Goal: Task Accomplishment & Management: Manage account settings

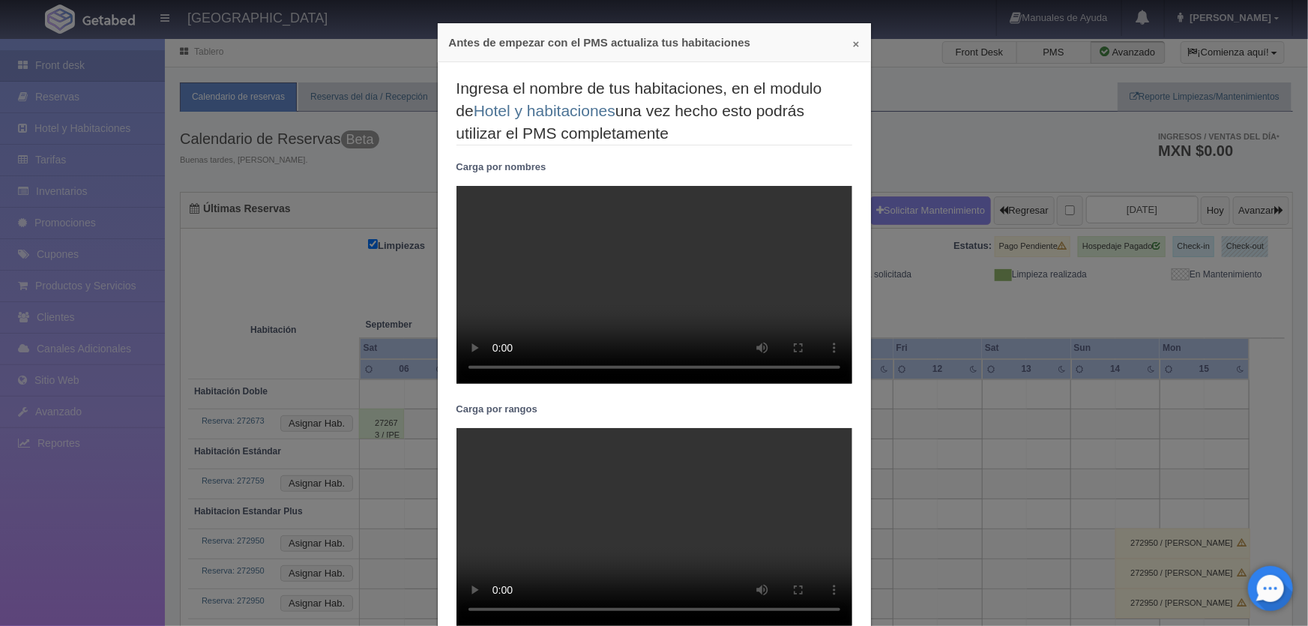
click at [853, 48] on button "×" at bounding box center [856, 43] width 7 height 11
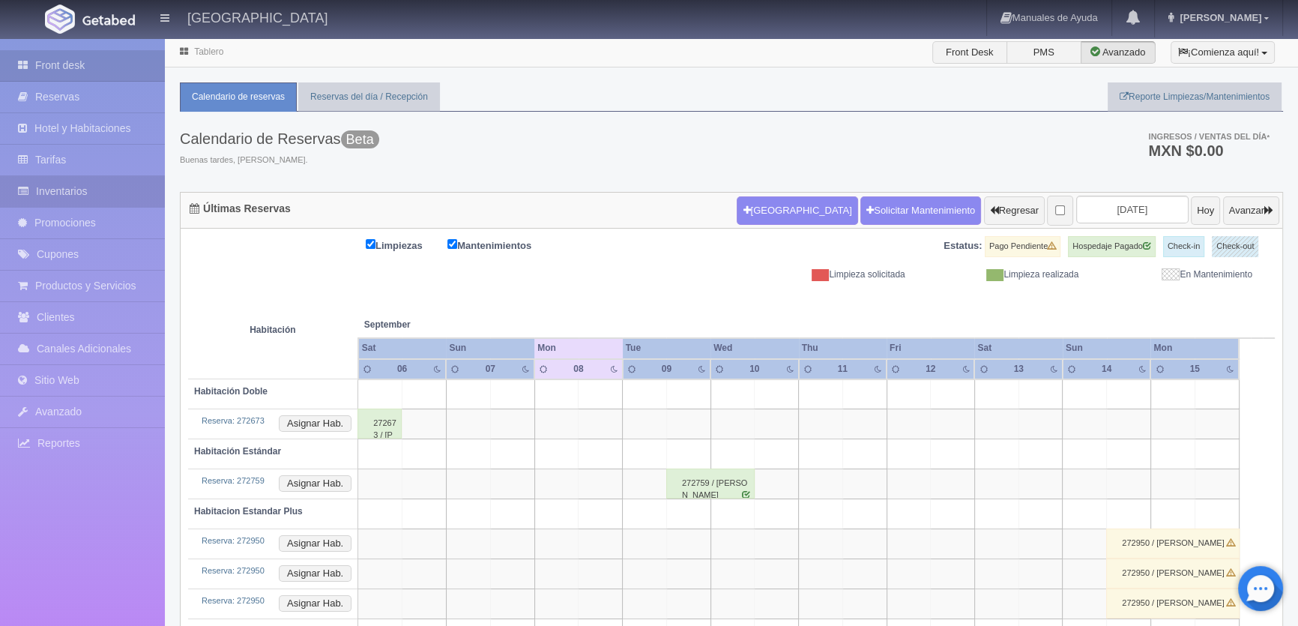
click at [93, 187] on link "Inventarios" at bounding box center [82, 191] width 165 height 31
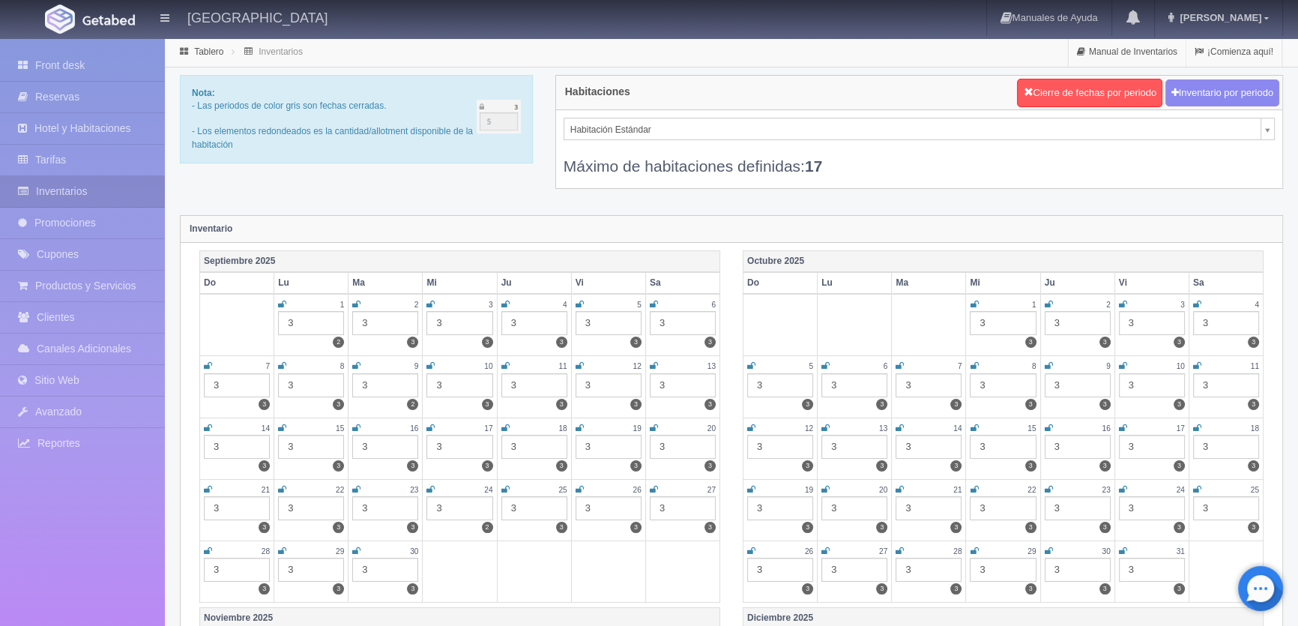
click at [285, 362] on icon at bounding box center [282, 365] width 8 height 9
click at [353, 362] on icon at bounding box center [356, 365] width 8 height 9
click at [430, 360] on link at bounding box center [431, 366] width 8 height 13
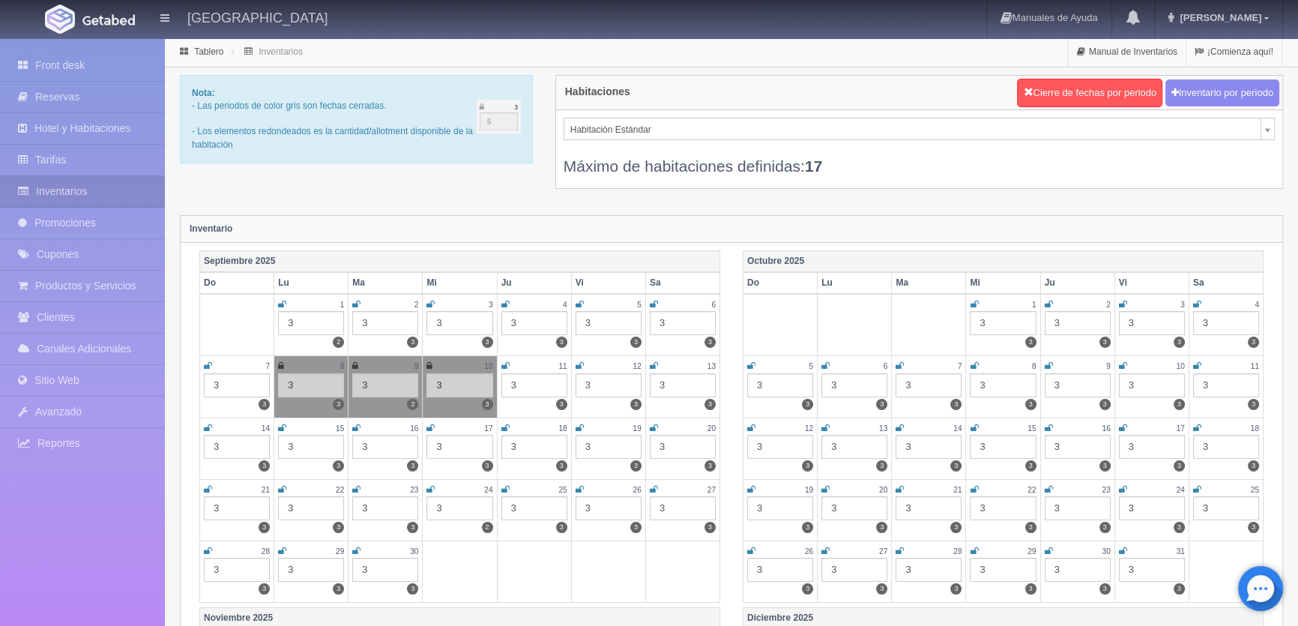
click at [502, 366] on icon at bounding box center [506, 365] width 8 height 9
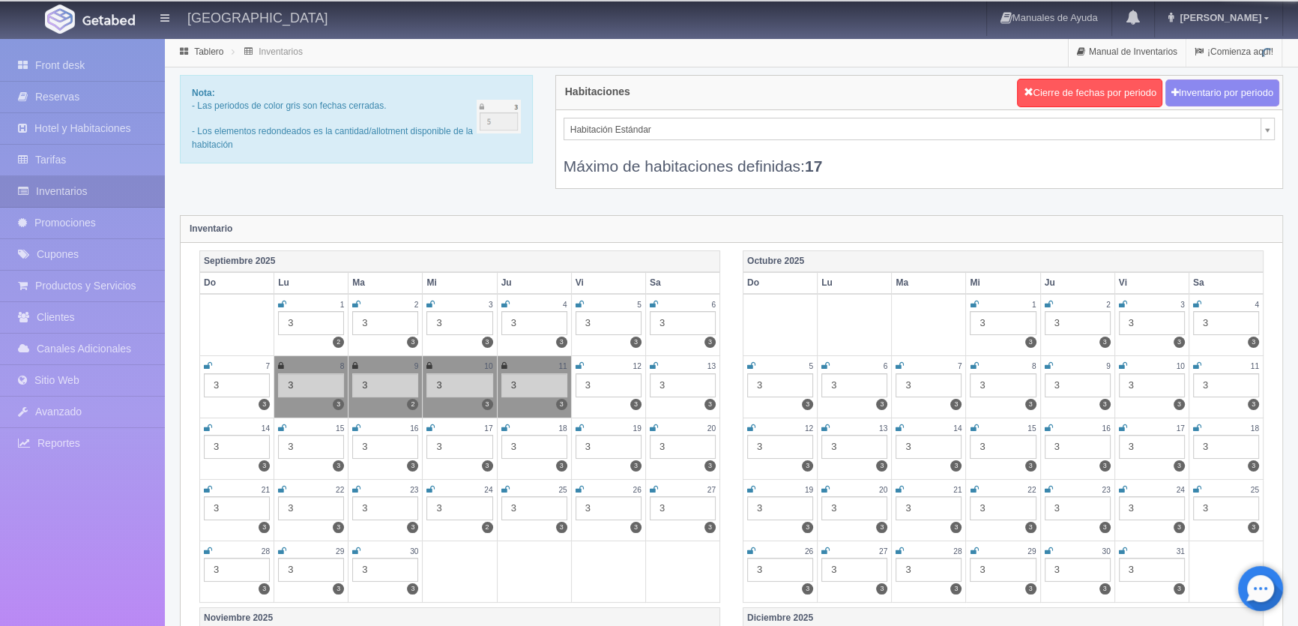
click at [582, 367] on icon at bounding box center [580, 365] width 8 height 9
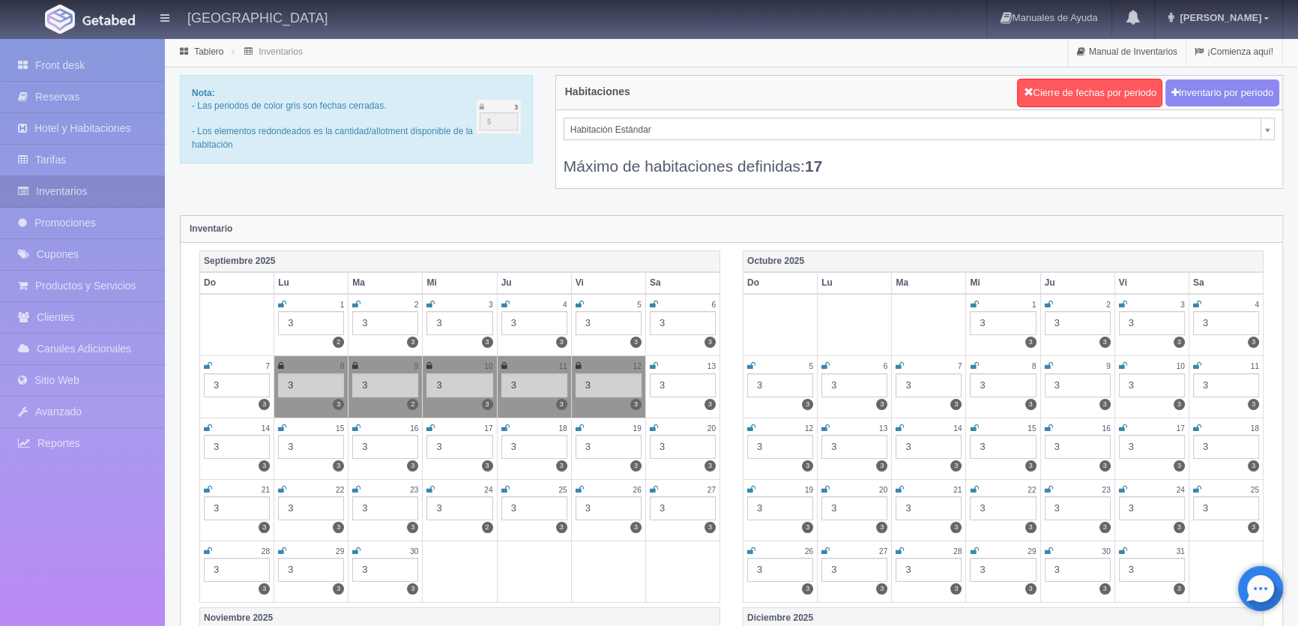
click at [651, 366] on icon at bounding box center [654, 365] width 8 height 9
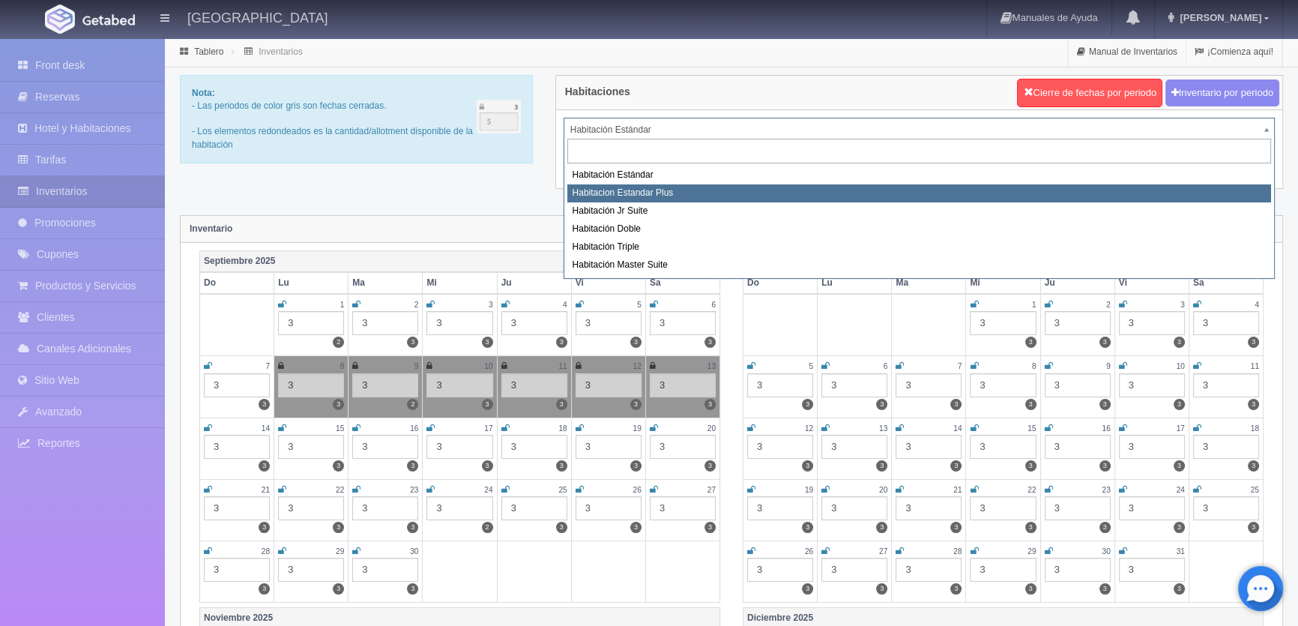
select select "1139"
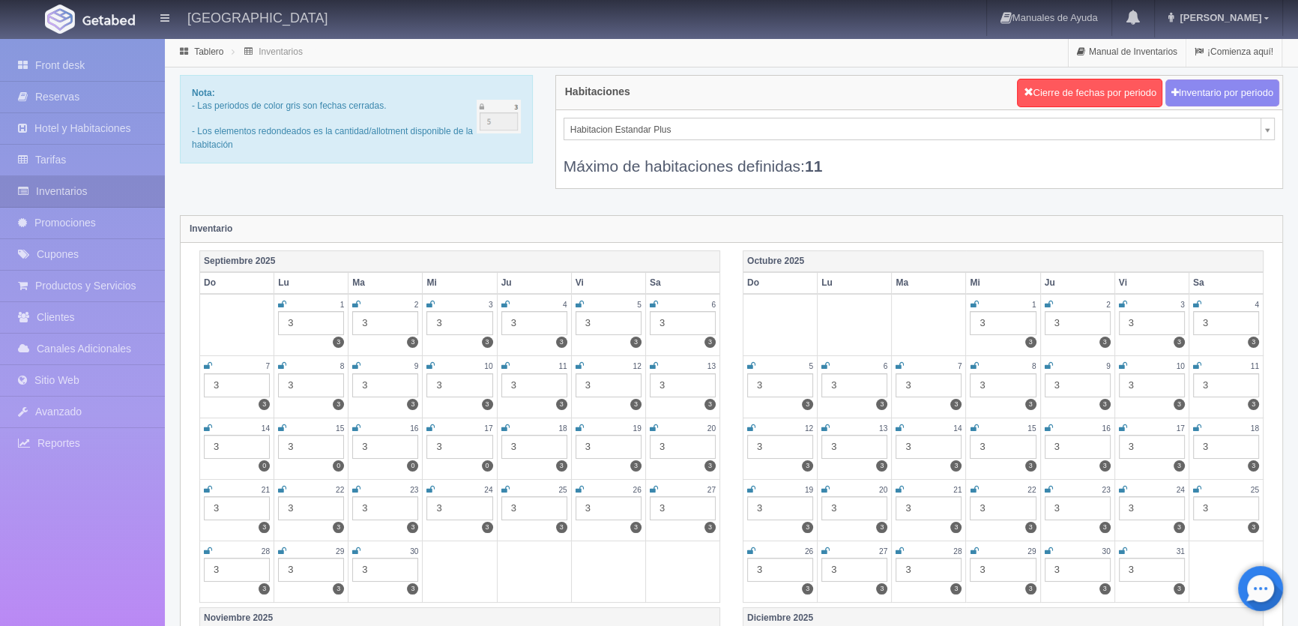
click at [280, 364] on icon at bounding box center [282, 365] width 8 height 9
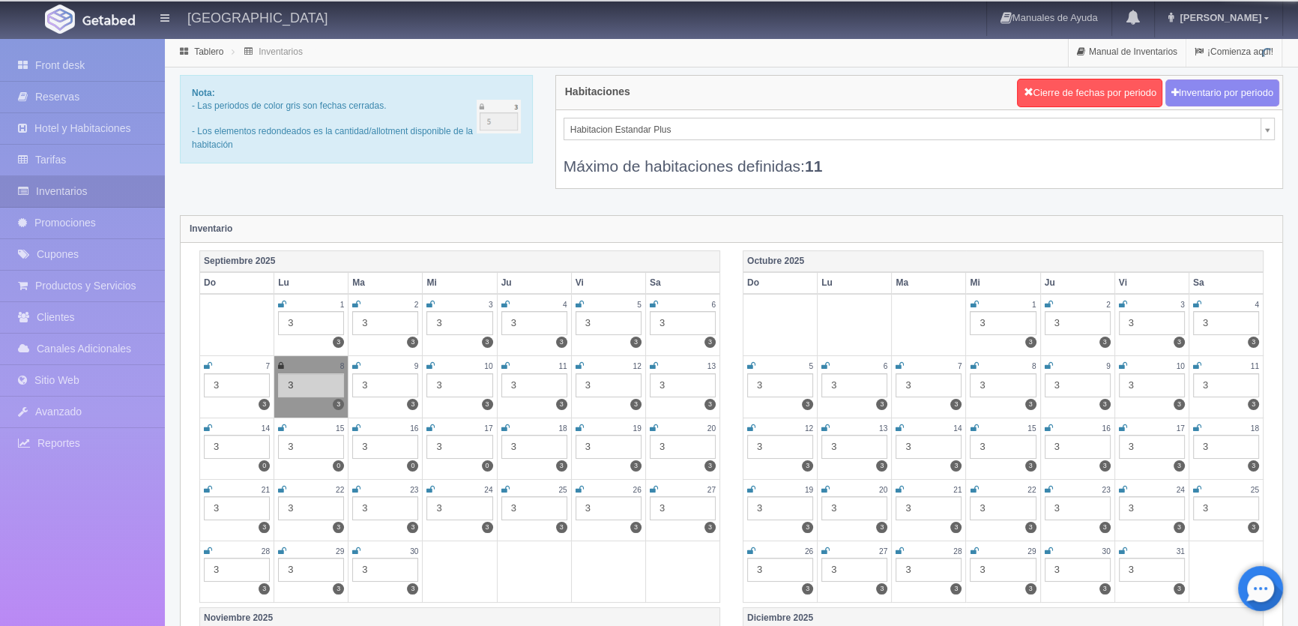
click at [361, 364] on div "9" at bounding box center [385, 366] width 66 height 13
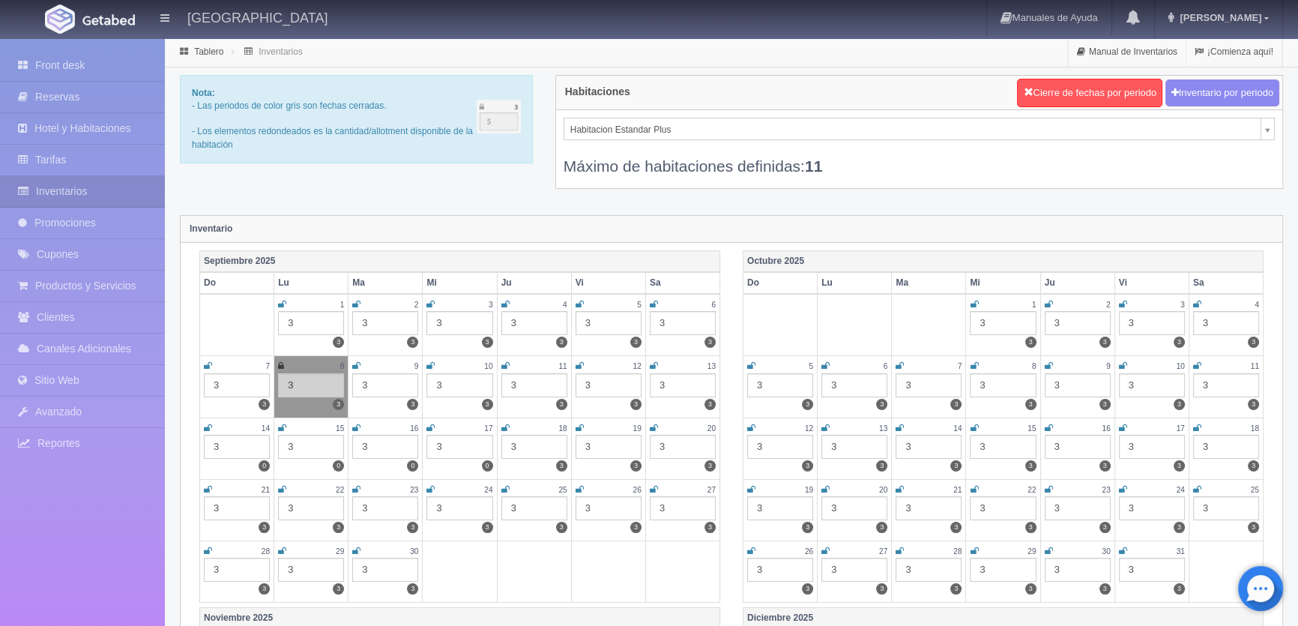
click at [354, 364] on icon at bounding box center [356, 365] width 8 height 9
click at [427, 366] on icon at bounding box center [431, 365] width 8 height 9
click at [505, 368] on icon at bounding box center [506, 365] width 8 height 9
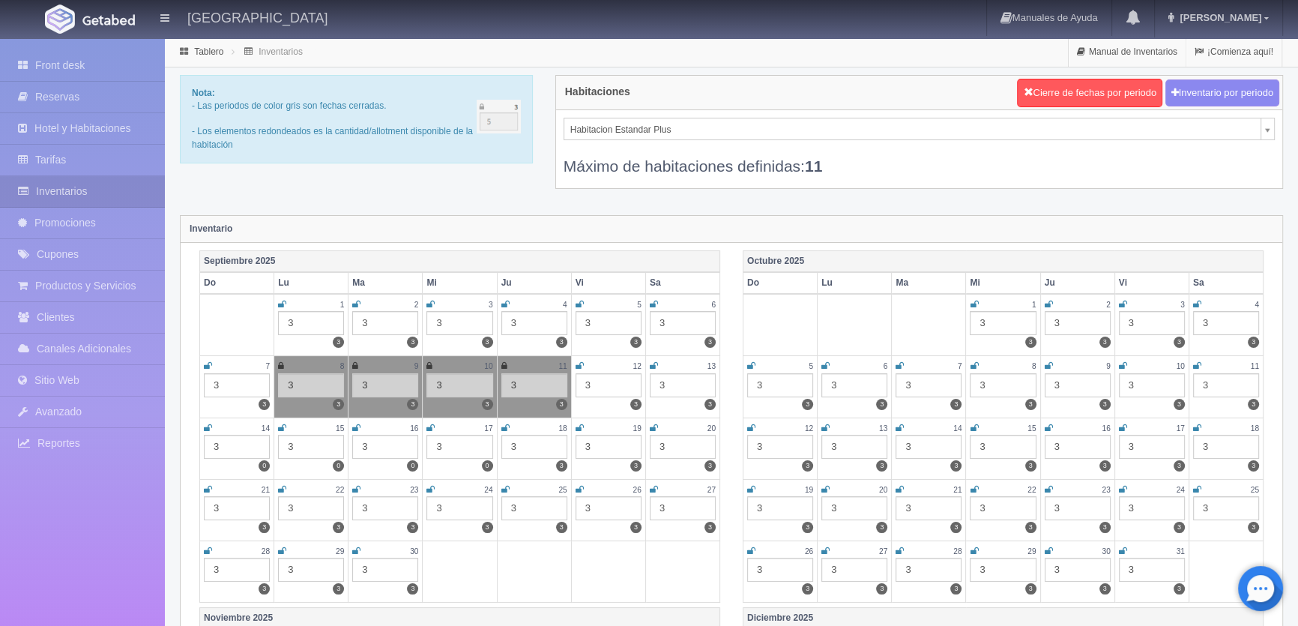
click at [579, 366] on icon at bounding box center [580, 365] width 8 height 9
click at [655, 362] on icon at bounding box center [654, 365] width 8 height 9
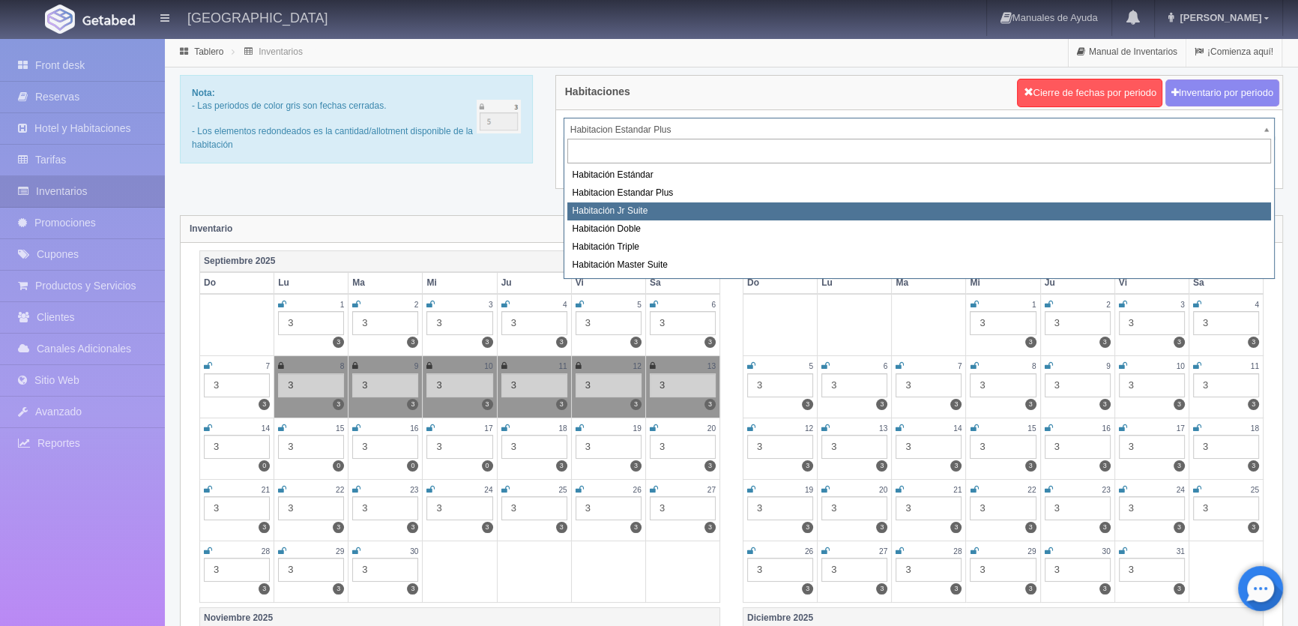
select select "1149"
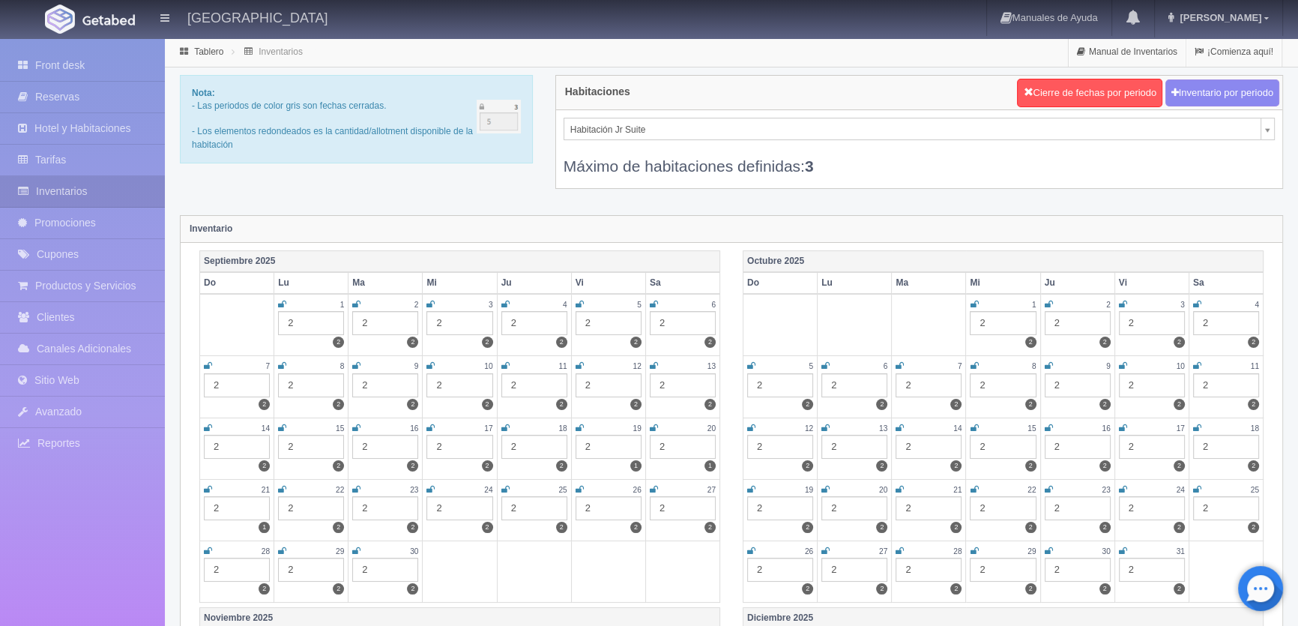
click at [280, 361] on icon at bounding box center [282, 365] width 8 height 9
click at [354, 366] on icon at bounding box center [356, 365] width 8 height 9
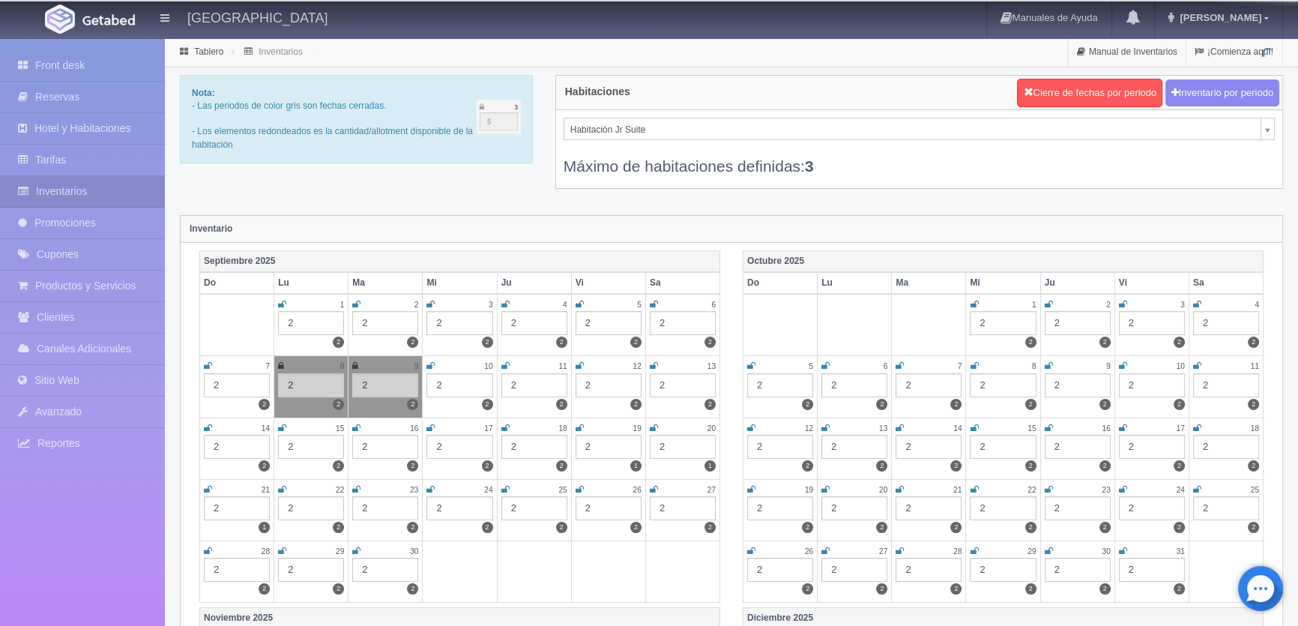
click at [430, 363] on icon at bounding box center [431, 365] width 8 height 9
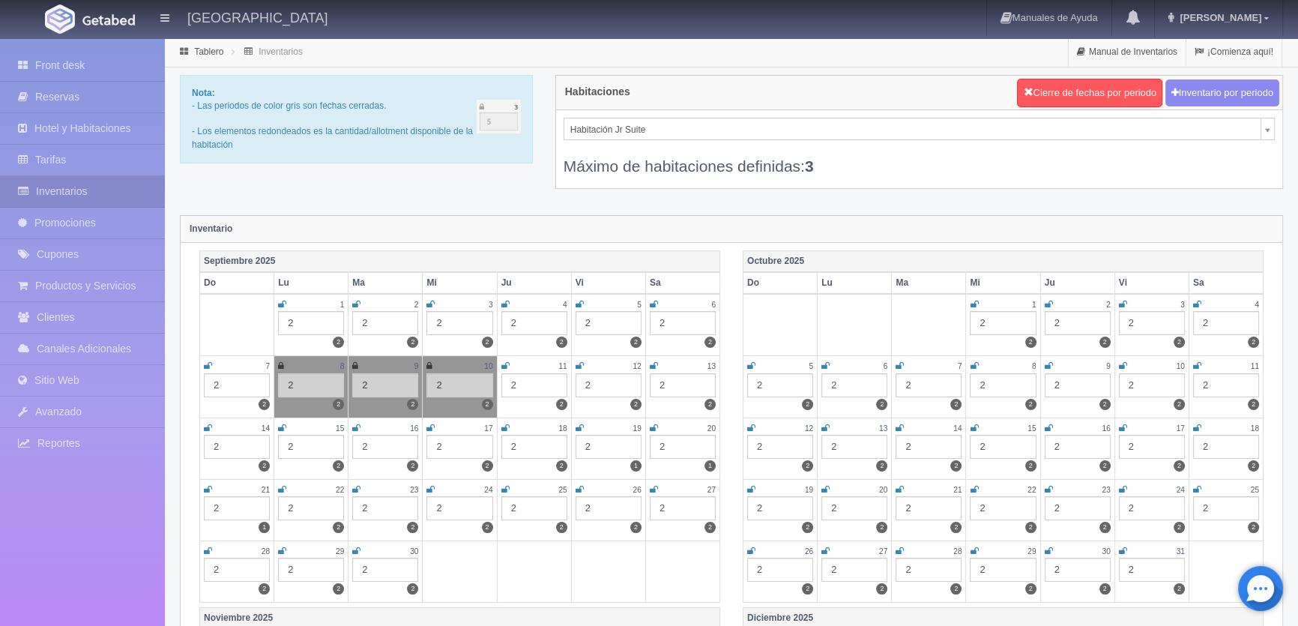
click at [504, 364] on icon at bounding box center [506, 365] width 8 height 9
click at [574, 364] on td "12 2 2" at bounding box center [608, 386] width 74 height 61
click at [577, 364] on icon at bounding box center [580, 365] width 8 height 9
click at [652, 364] on icon at bounding box center [654, 365] width 8 height 9
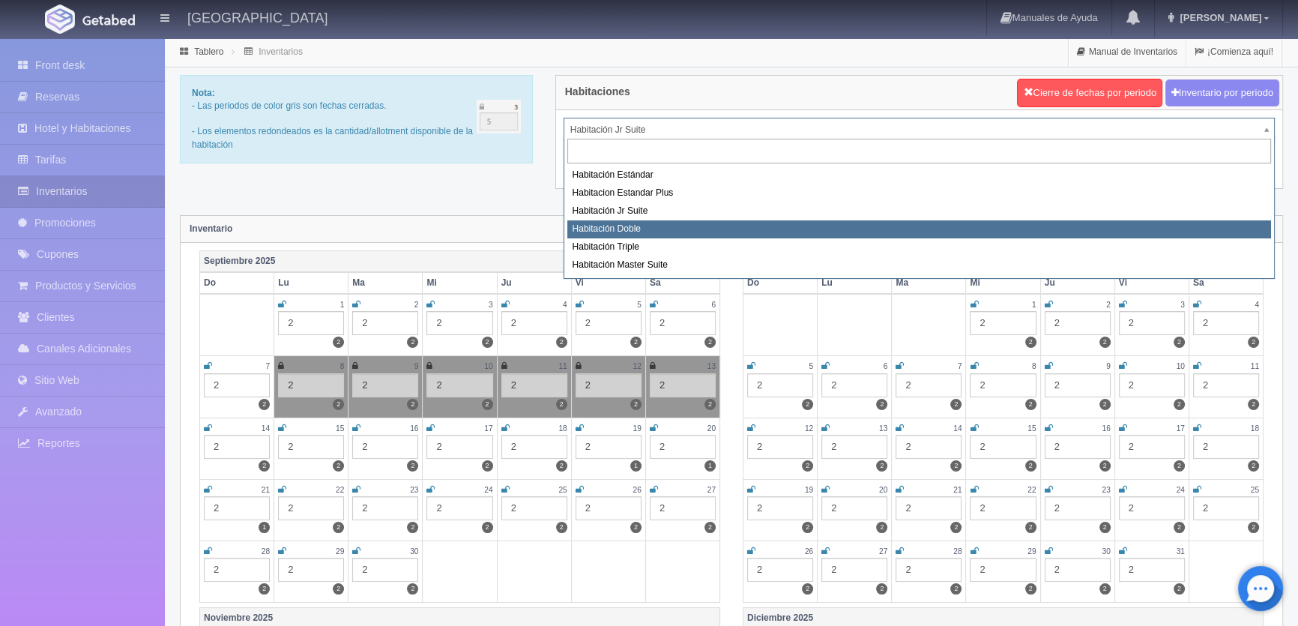
select select "1150"
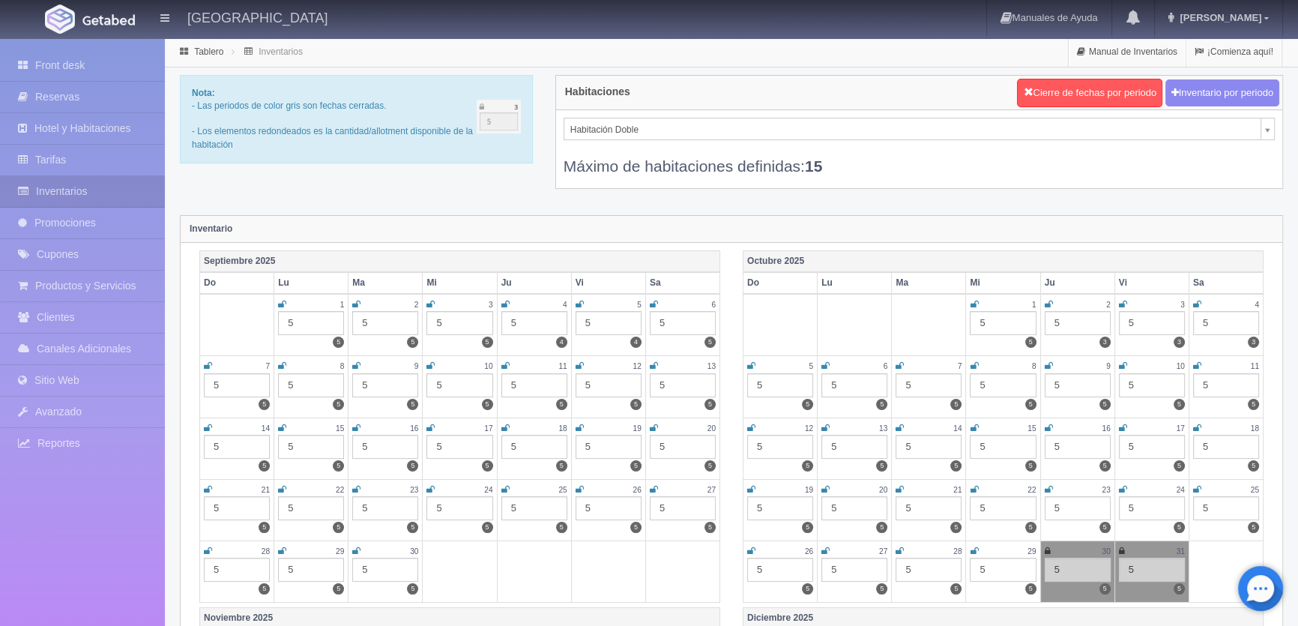
click at [280, 364] on icon at bounding box center [282, 365] width 8 height 9
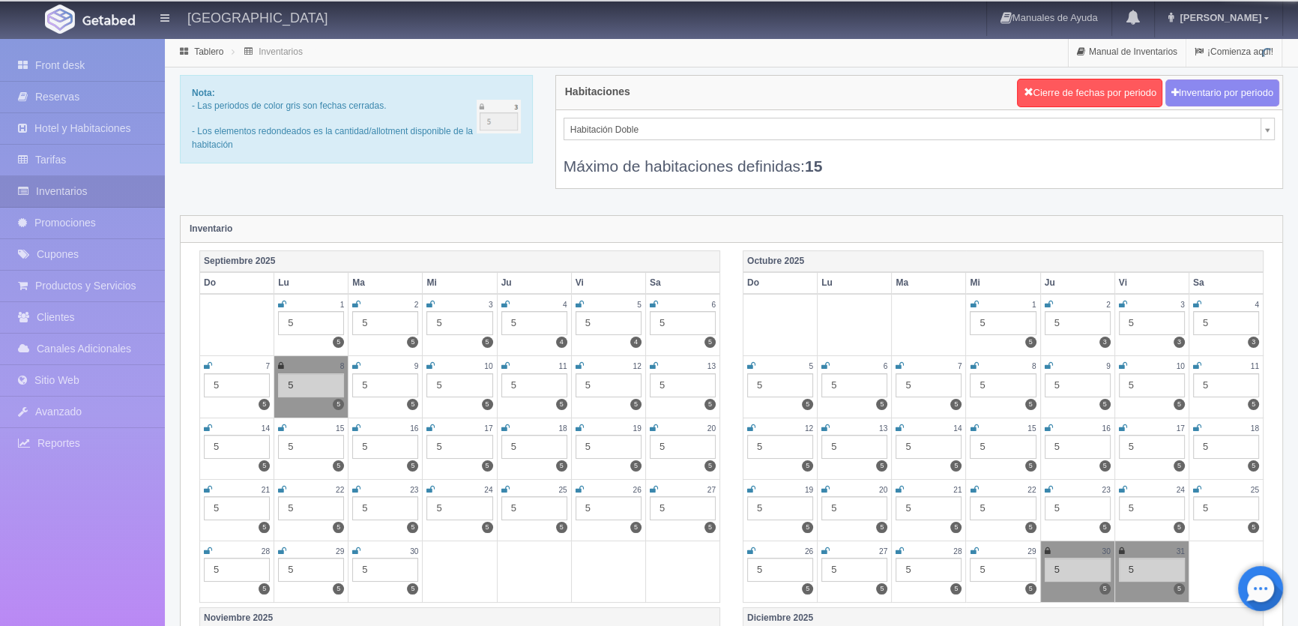
click at [355, 367] on icon at bounding box center [356, 365] width 8 height 9
click at [430, 364] on icon at bounding box center [431, 365] width 8 height 9
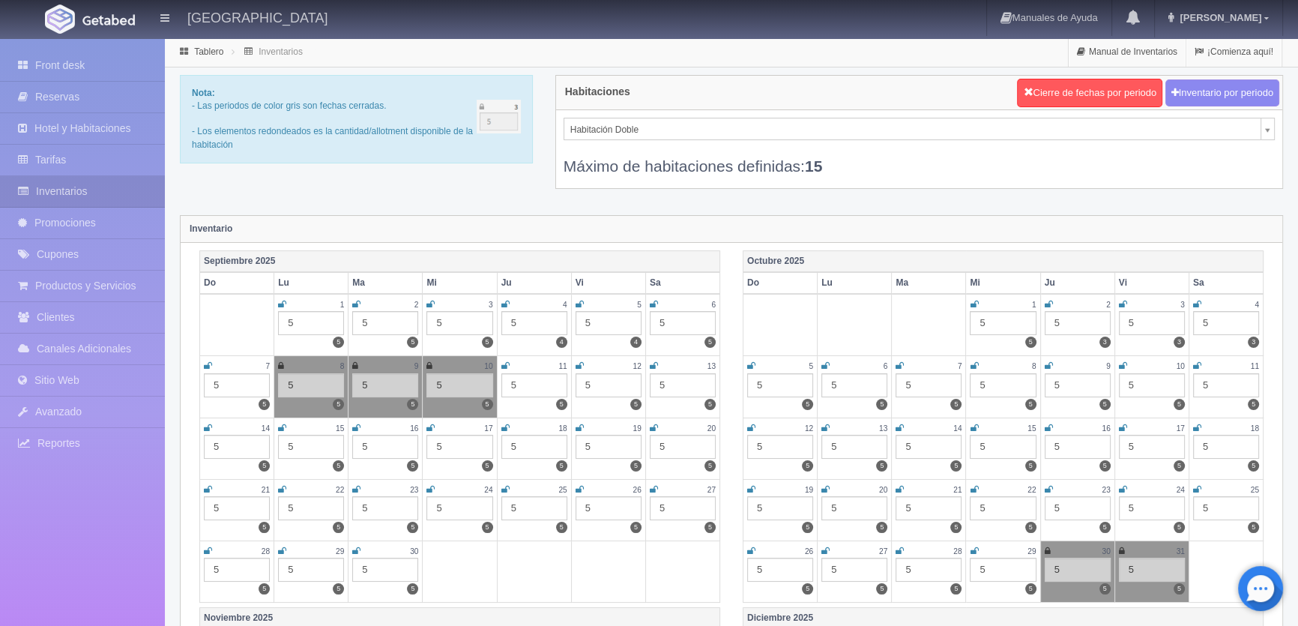
click at [507, 361] on icon at bounding box center [506, 365] width 8 height 9
click at [576, 362] on icon at bounding box center [580, 365] width 8 height 9
click at [651, 367] on icon at bounding box center [654, 365] width 8 height 9
